Goal: Check status: Check status

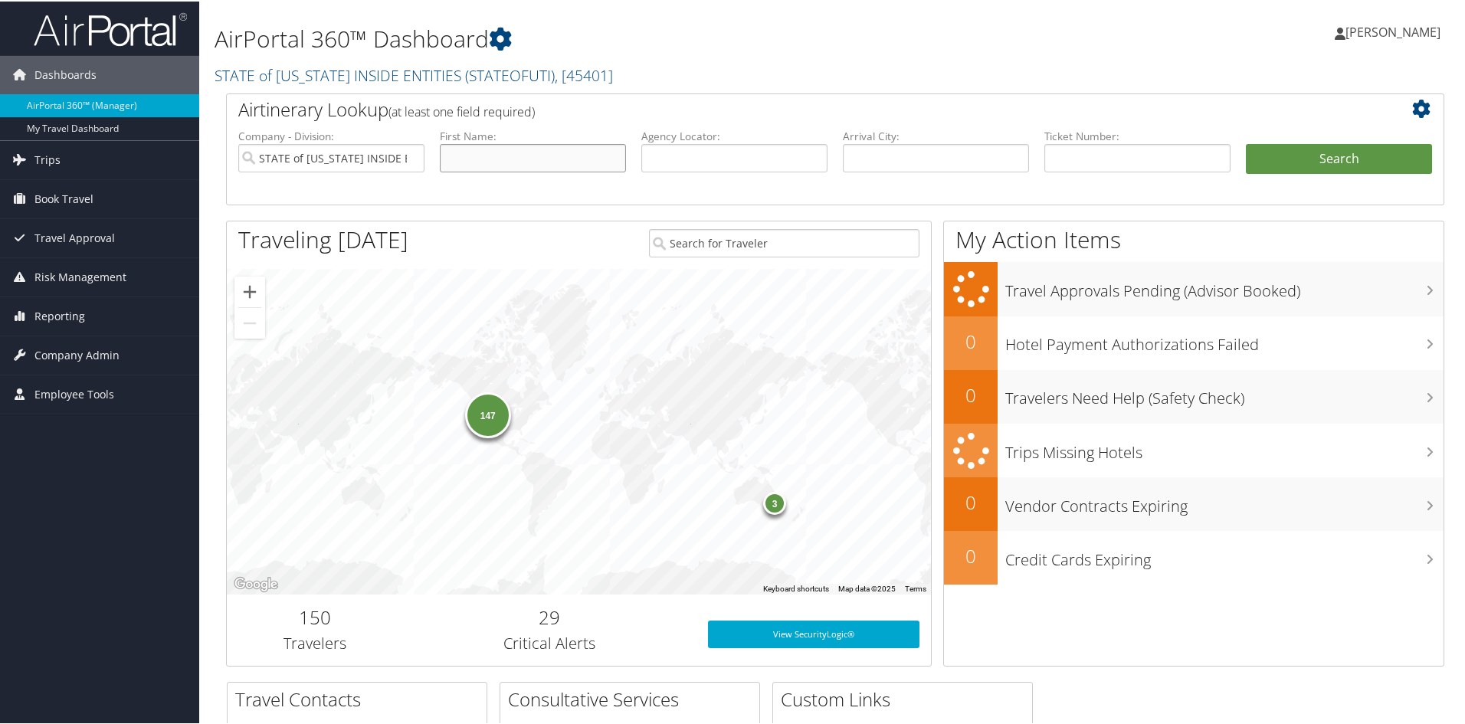
click at [533, 148] on input "text" at bounding box center [533, 157] width 186 height 28
click at [1416, 103] on icon at bounding box center [1425, 107] width 26 height 18
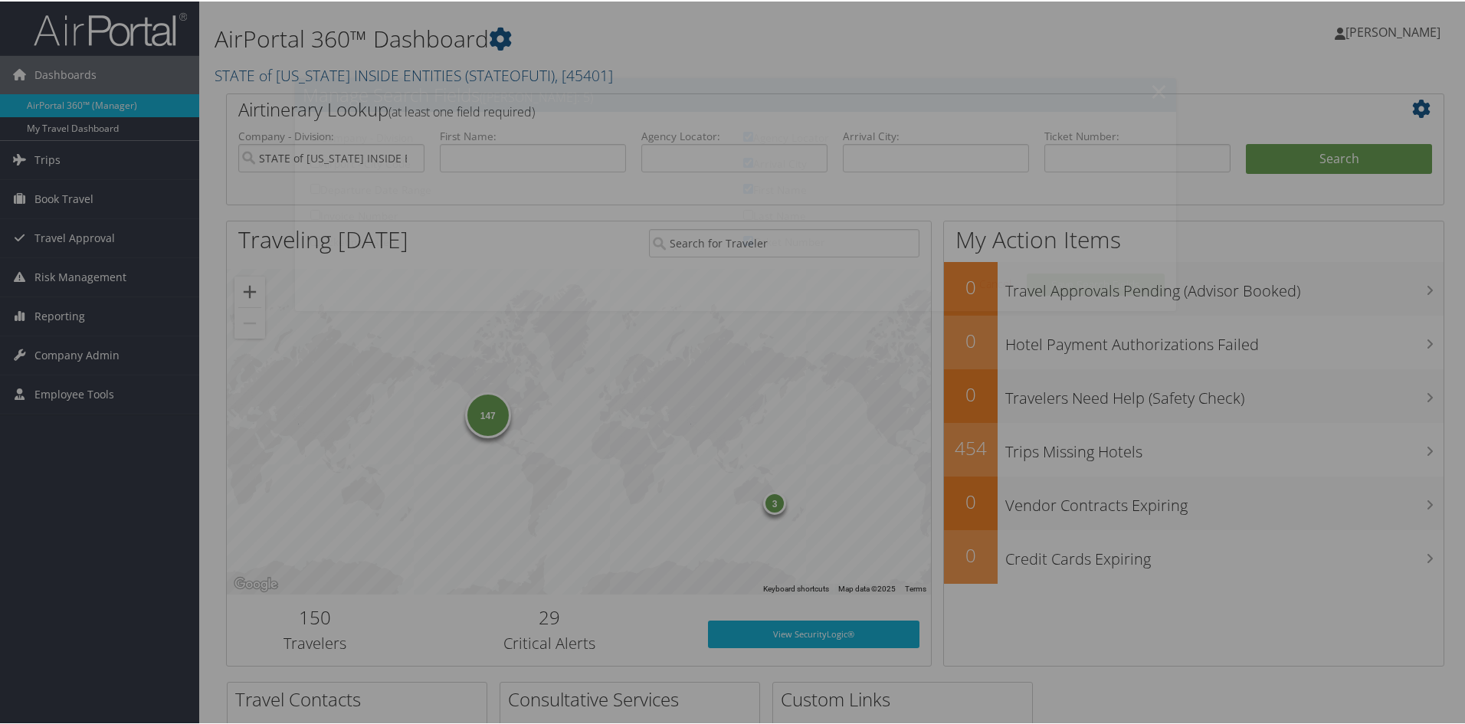
checkbox input "true"
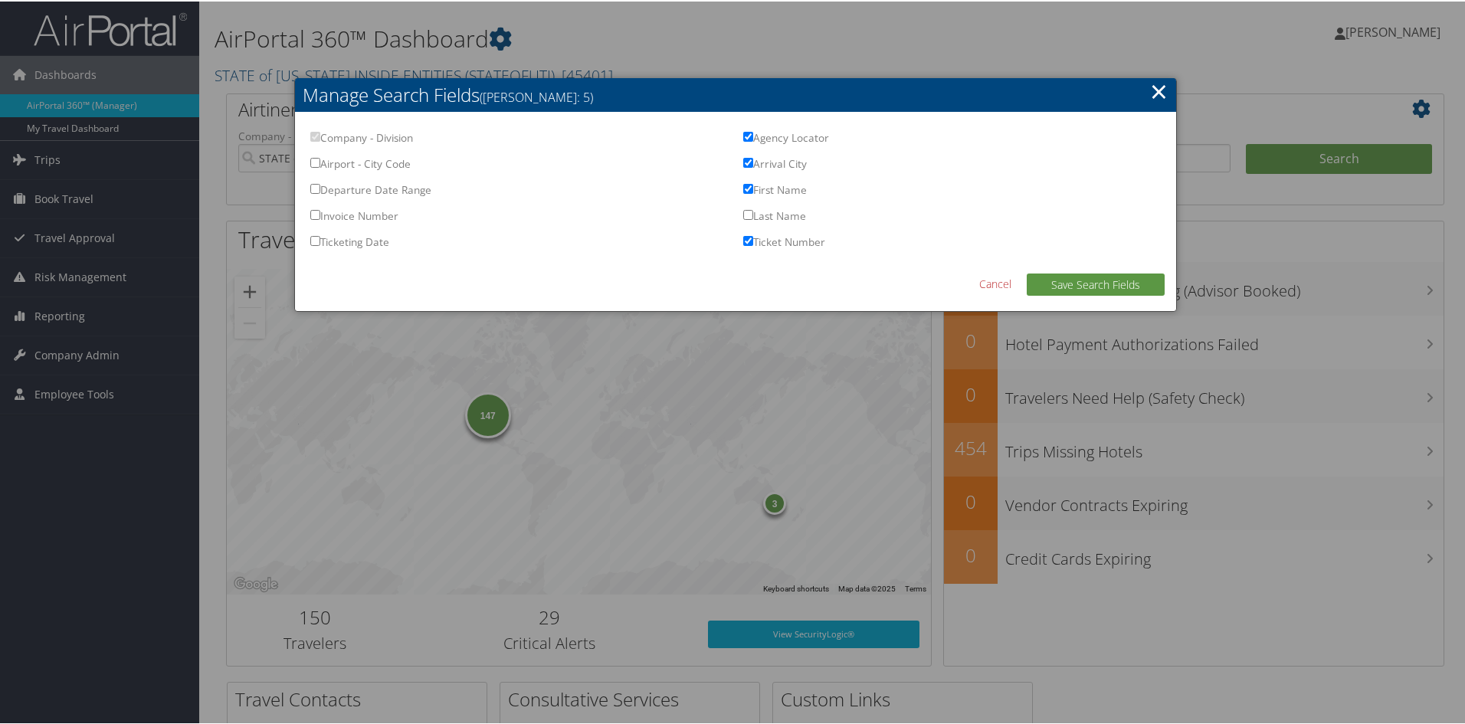
click at [743, 161] on input "Arrival City" at bounding box center [748, 161] width 10 height 10
checkbox input "false"
click at [746, 212] on input "Last Name" at bounding box center [748, 213] width 10 height 10
checkbox input "true"
click at [1127, 281] on button "Save Search Fields" at bounding box center [1096, 283] width 138 height 22
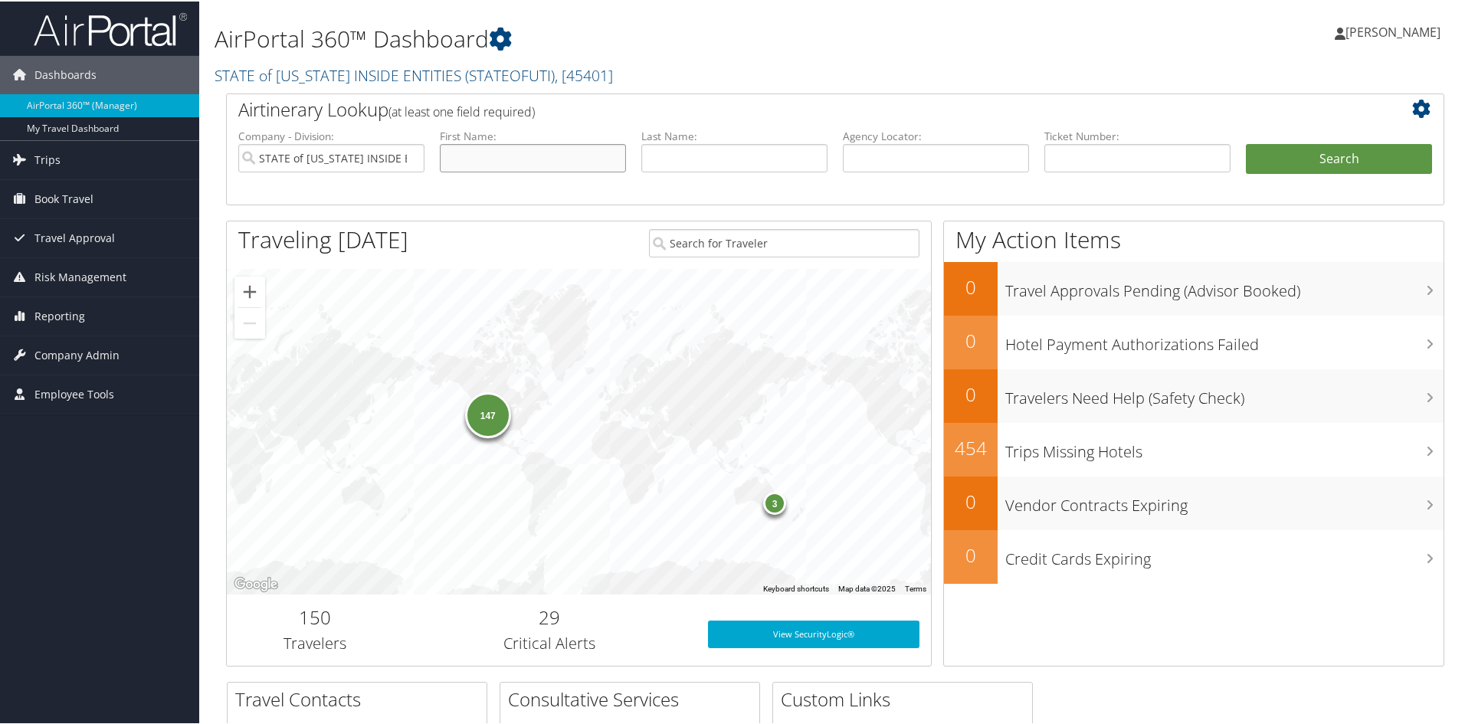
click at [554, 152] on input "text" at bounding box center [533, 157] width 186 height 28
type input "[PERSON_NAME]"
click at [1278, 161] on button "Search" at bounding box center [1339, 158] width 186 height 31
